Goal: Use online tool/utility: Utilize a website feature to perform a specific function

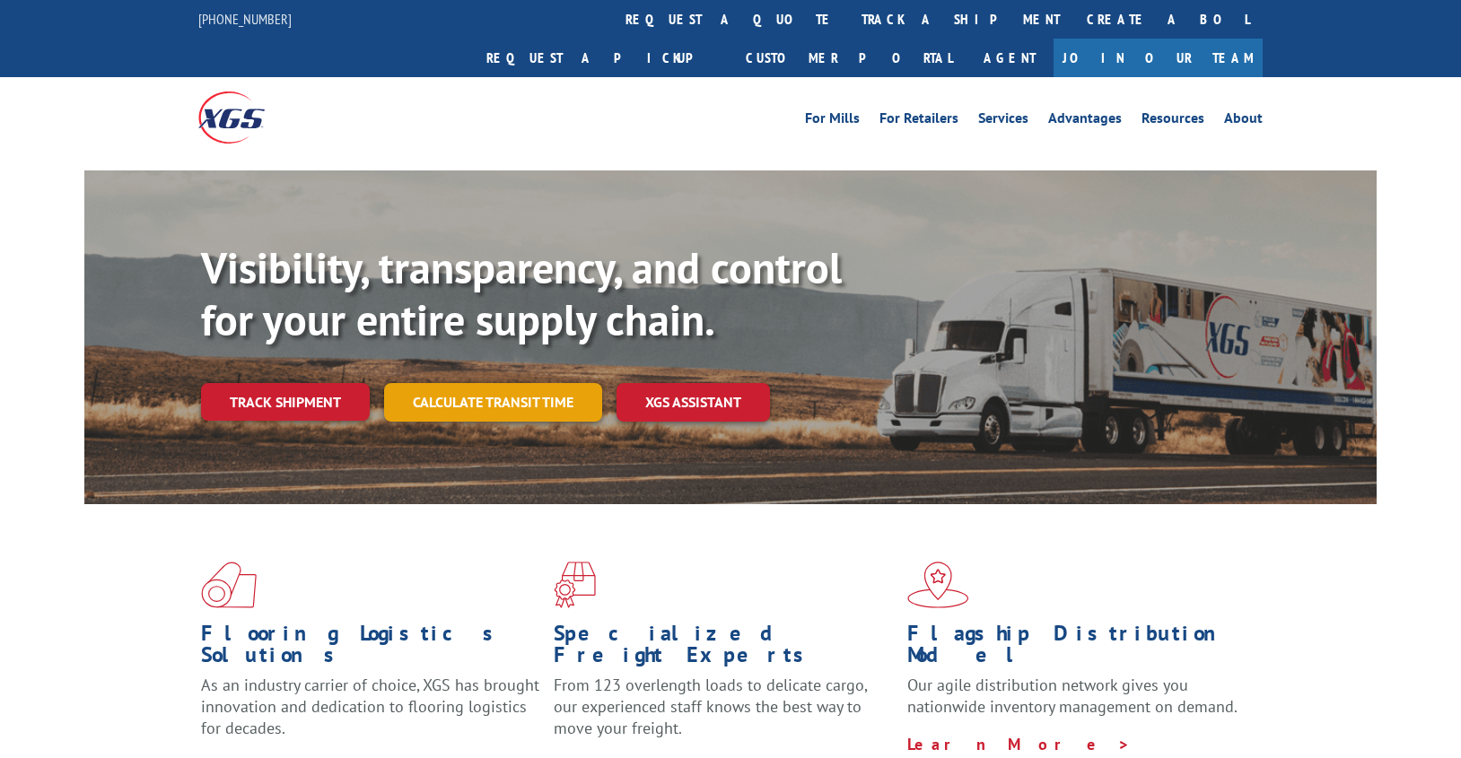
click at [460, 383] on link "Calculate transit time" at bounding box center [493, 402] width 218 height 39
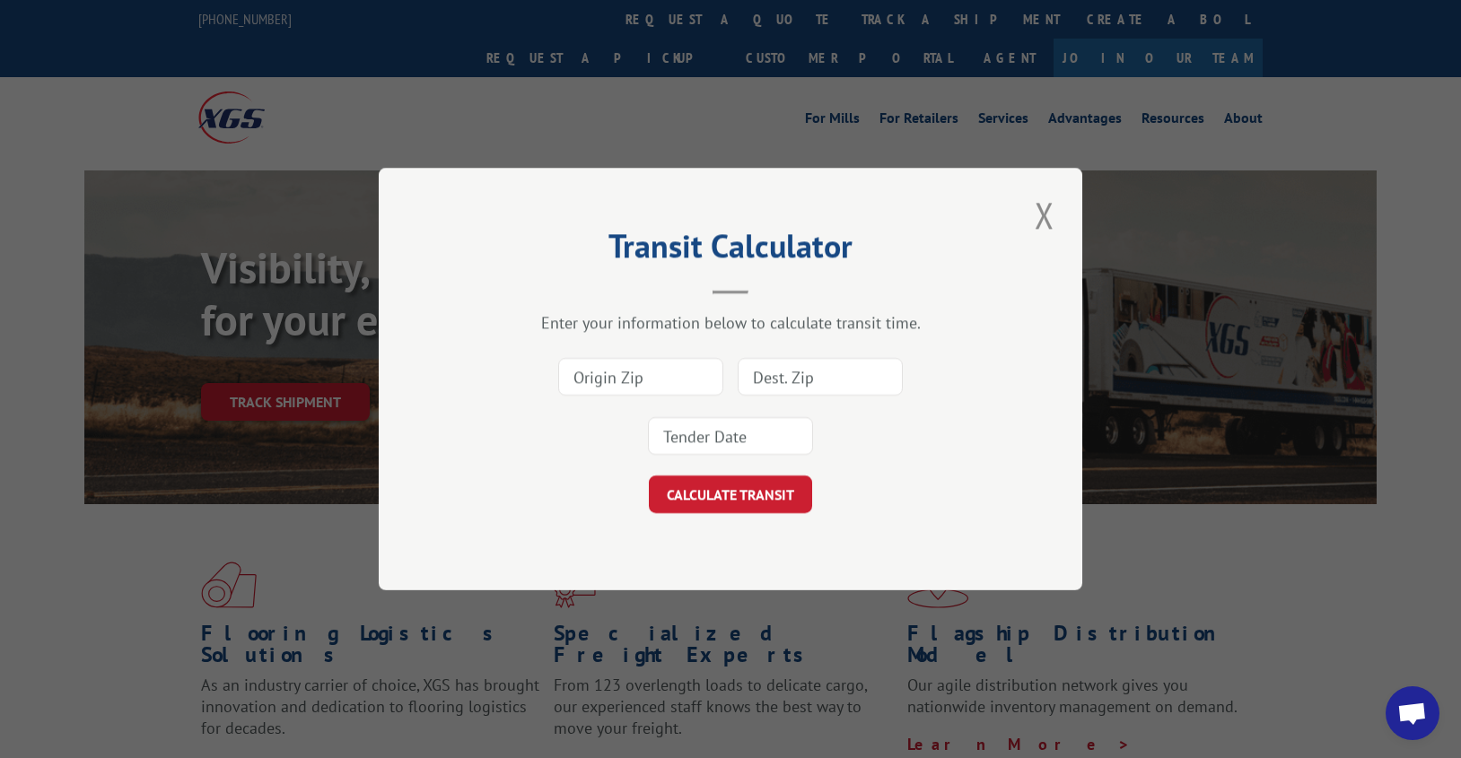
drag, startPoint x: 614, startPoint y: 383, endPoint x: 618, endPoint y: 395, distance: 12.5
click at [614, 383] on input at bounding box center [640, 377] width 165 height 38
type input "30721"
click at [820, 372] on input at bounding box center [820, 377] width 165 height 38
type input "43026"
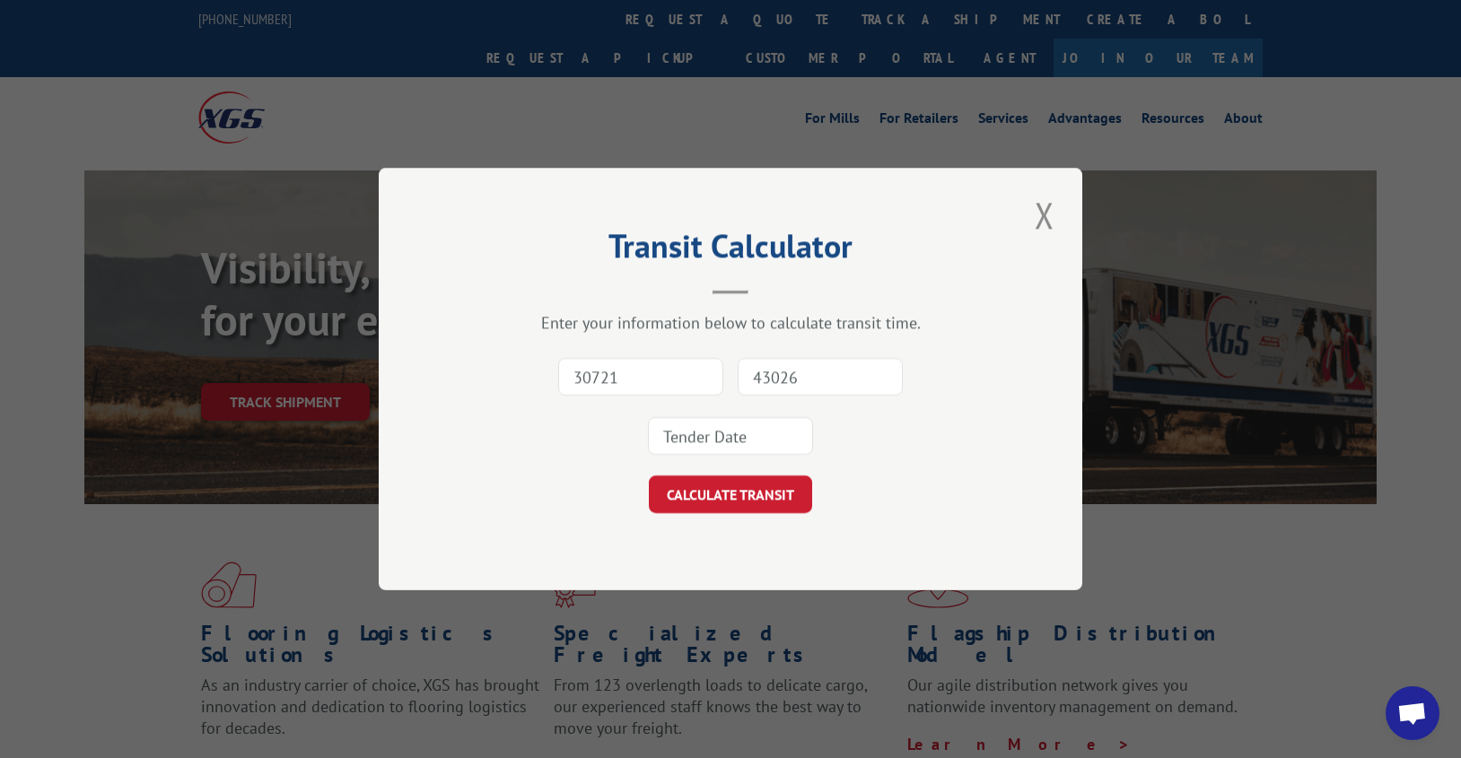
click at [717, 445] on input at bounding box center [730, 436] width 165 height 38
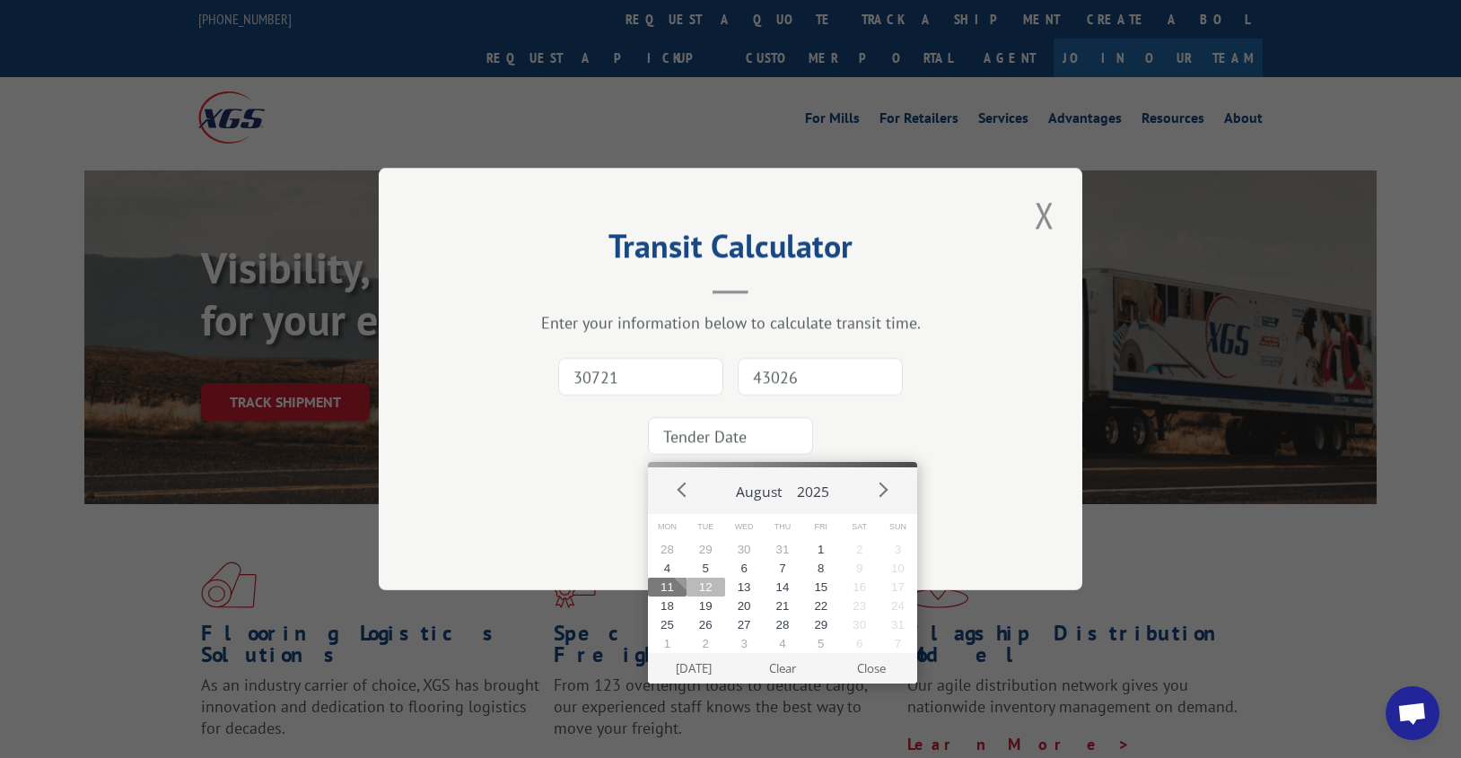
click at [721, 587] on button "12" at bounding box center [706, 587] width 39 height 19
type input "[DATE]"
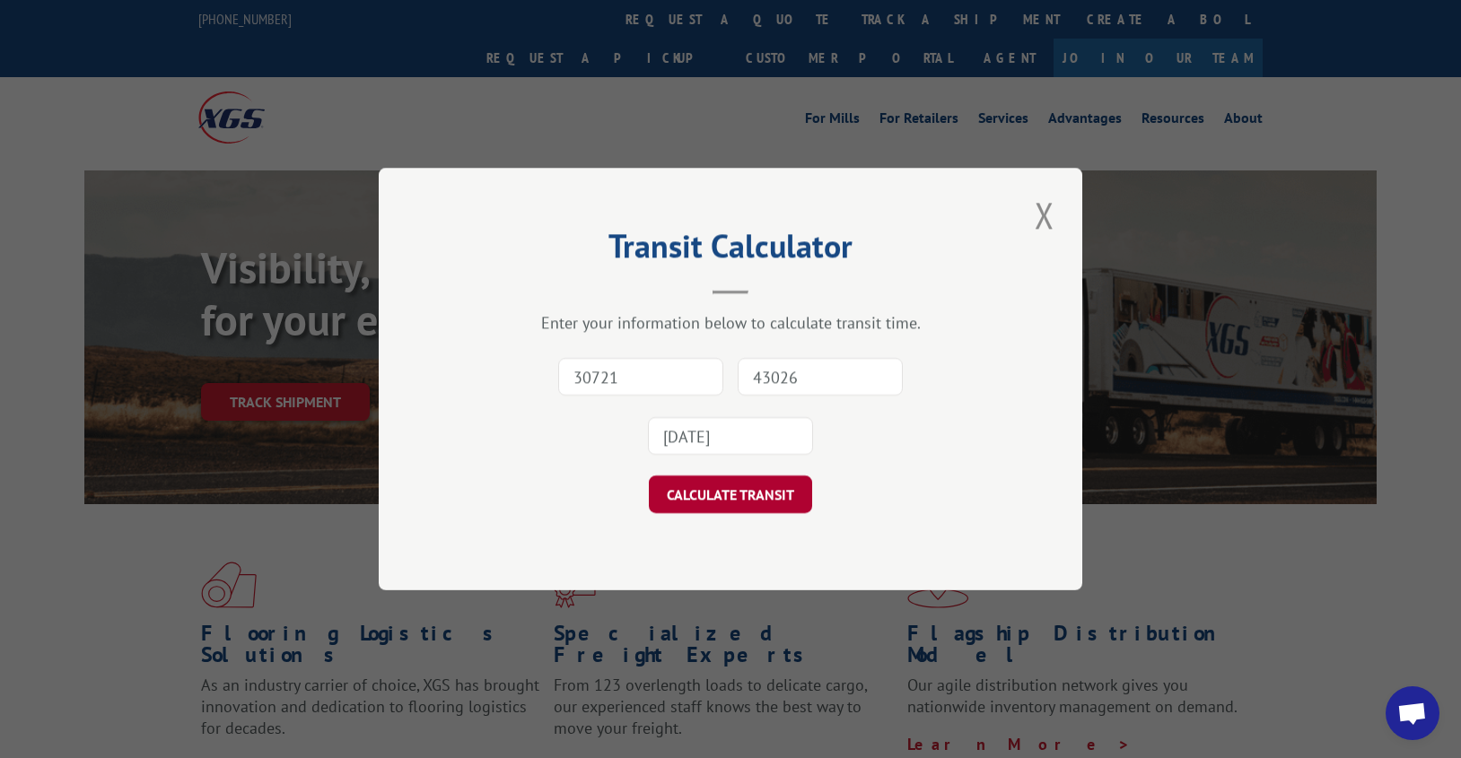
click at [715, 496] on button "CALCULATE TRANSIT" at bounding box center [730, 495] width 163 height 38
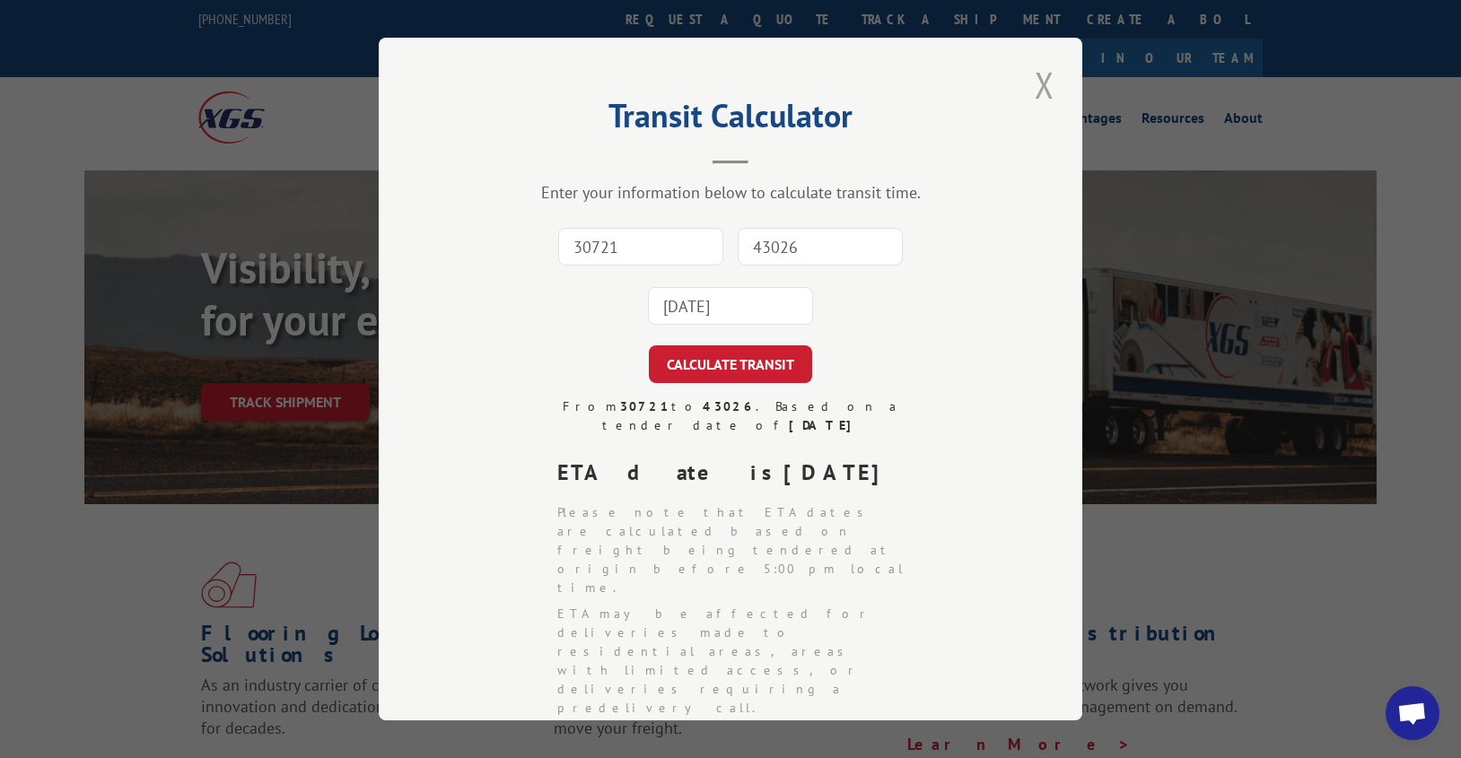
click at [1039, 97] on button "Close modal" at bounding box center [1045, 84] width 31 height 49
